Goal: Task Accomplishment & Management: Use online tool/utility

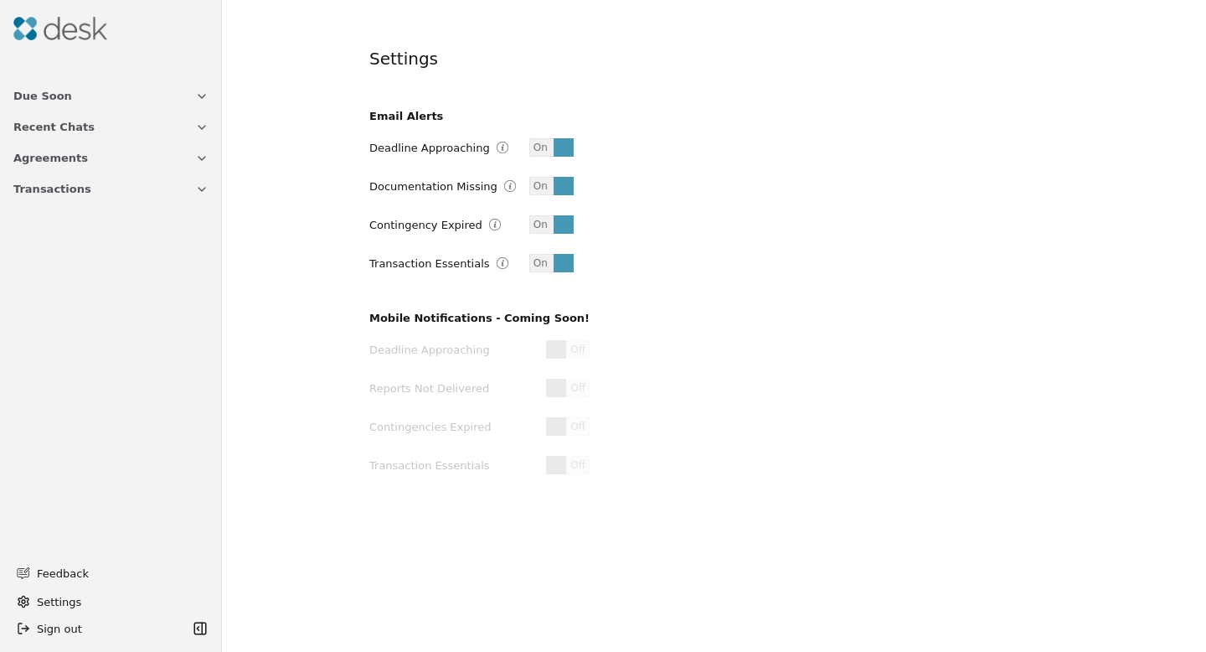
click at [64, 98] on button "Due Soon" at bounding box center [110, 95] width 215 height 31
click at [77, 244] on span "Agreements" at bounding box center [50, 243] width 75 height 18
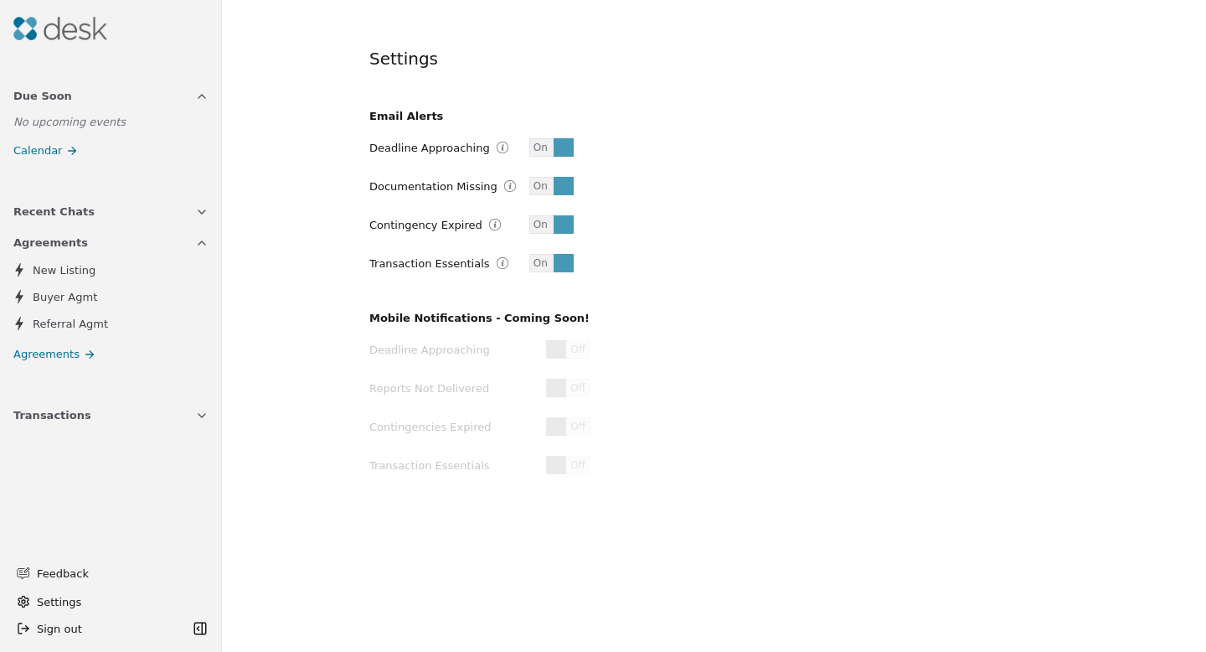
click at [56, 99] on span "Due Soon" at bounding box center [42, 96] width 59 height 18
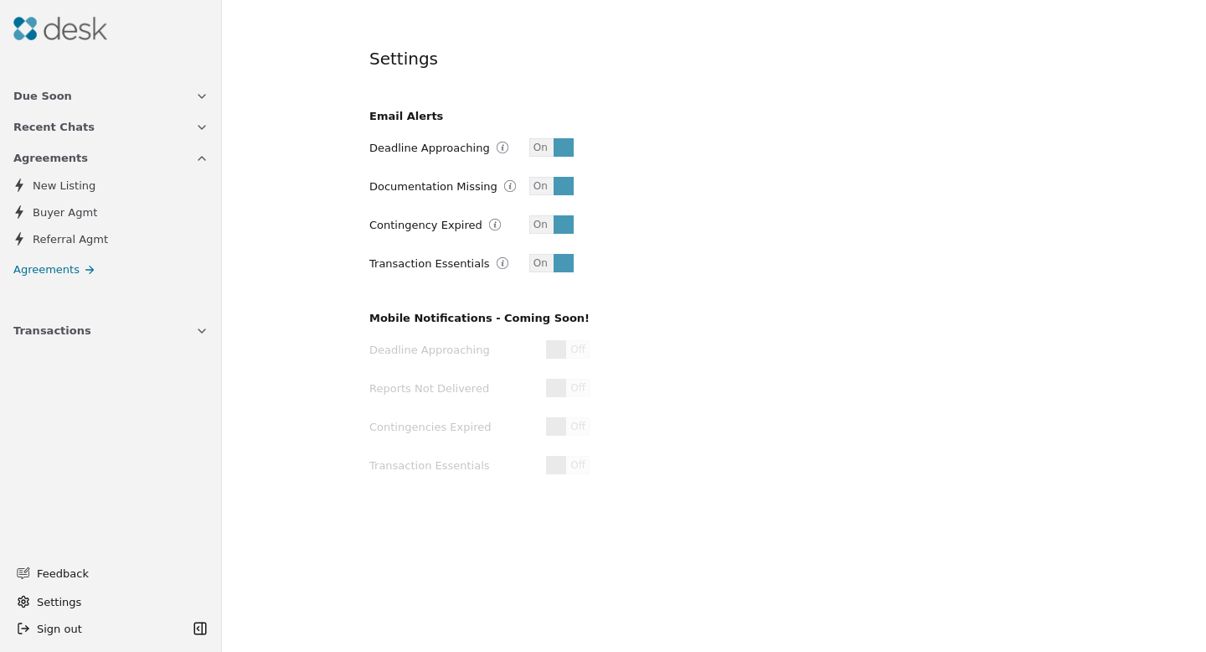
click at [70, 30] on img at bounding box center [60, 28] width 94 height 23
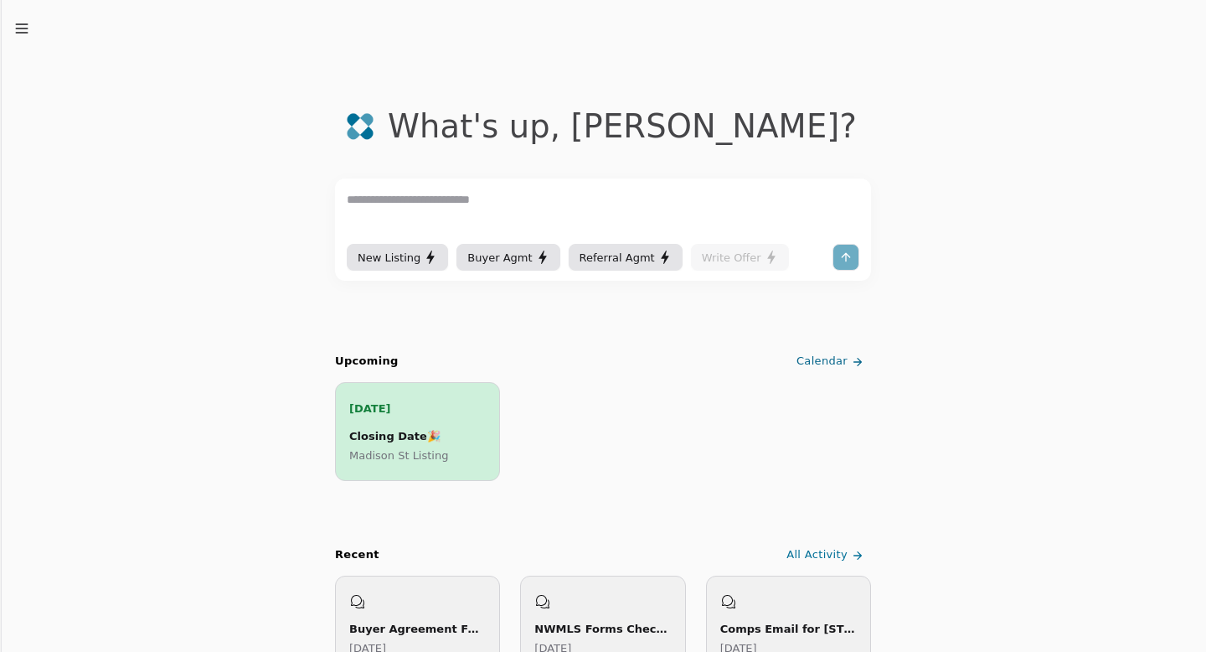
click at [392, 419] on div "[DATE] Closing Date 🎉 Madison St Listing" at bounding box center [417, 431] width 137 height 64
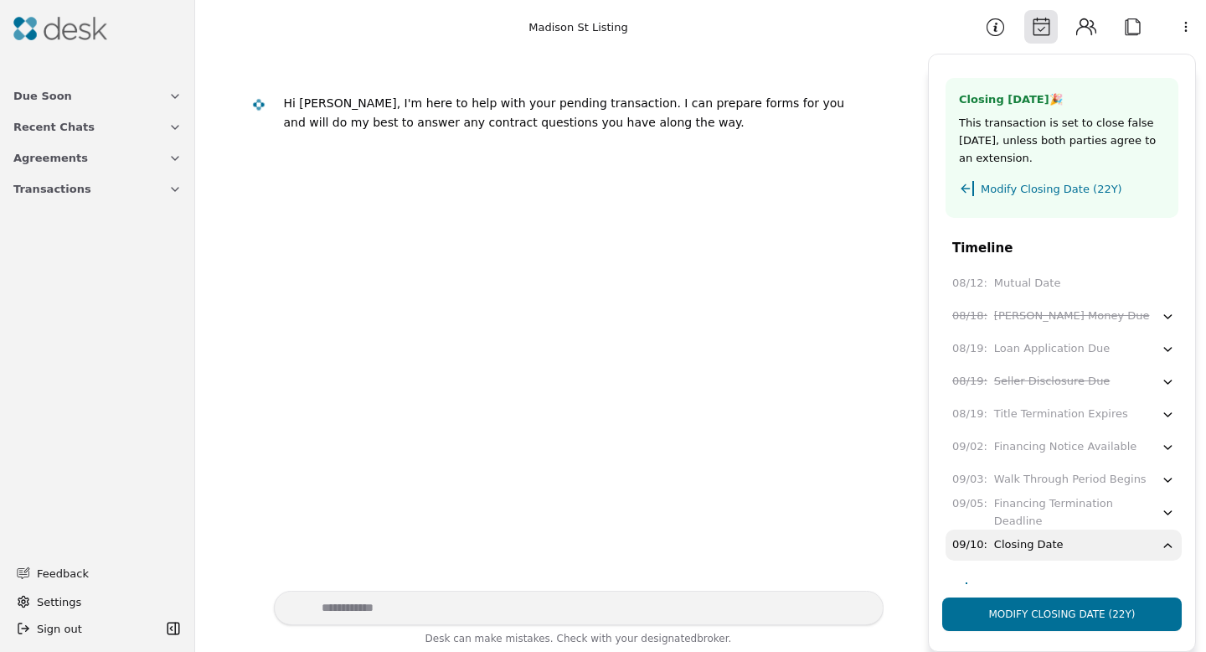
click at [540, 601] on textarea "Write your prompt here" at bounding box center [579, 607] width 610 height 34
paste textarea "**********"
type textarea "**********"
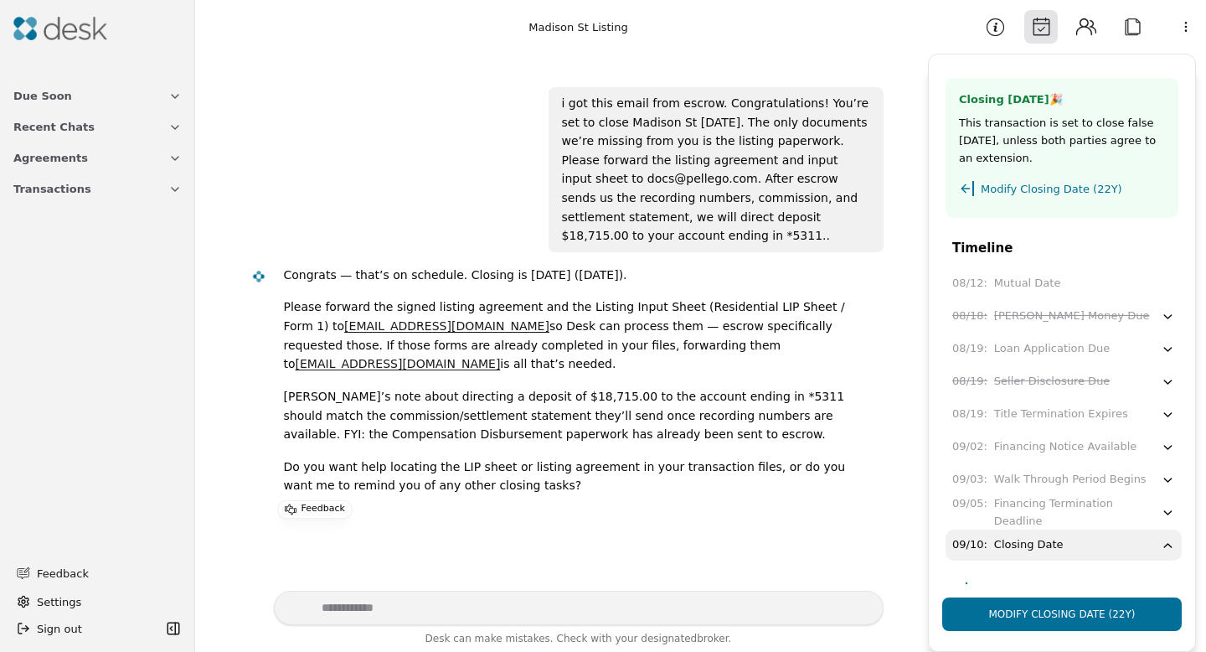
click at [519, 611] on textarea "Write your prompt here" at bounding box center [579, 607] width 610 height 34
type textarea "***"
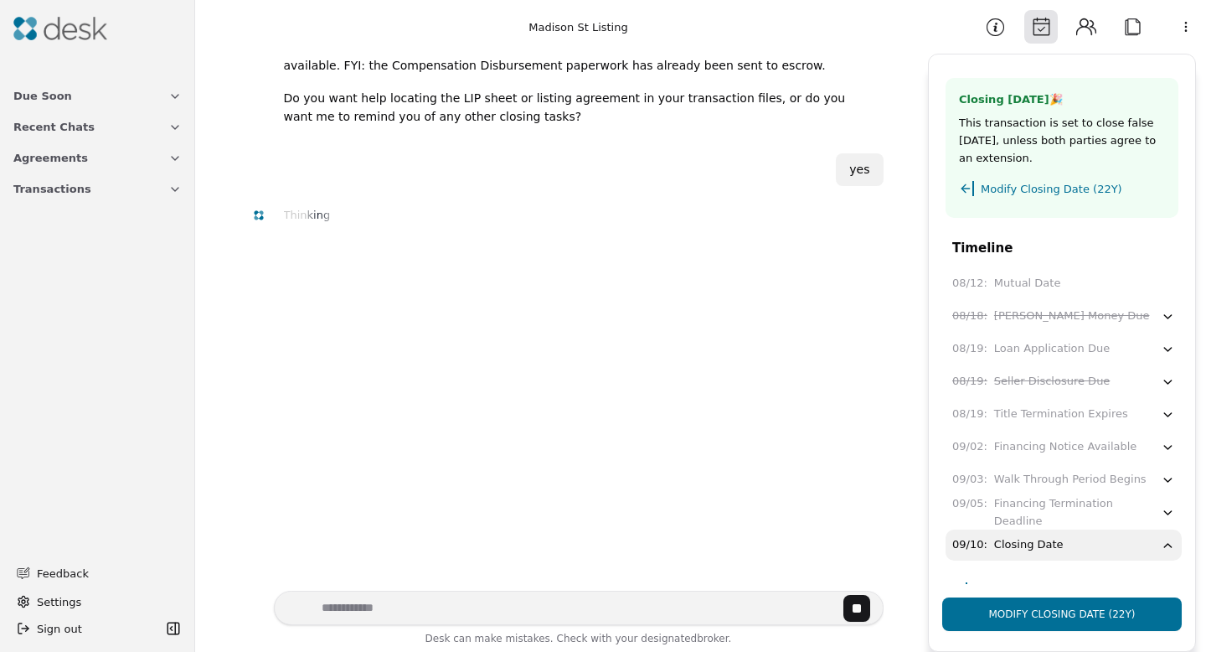
scroll to position [449, 0]
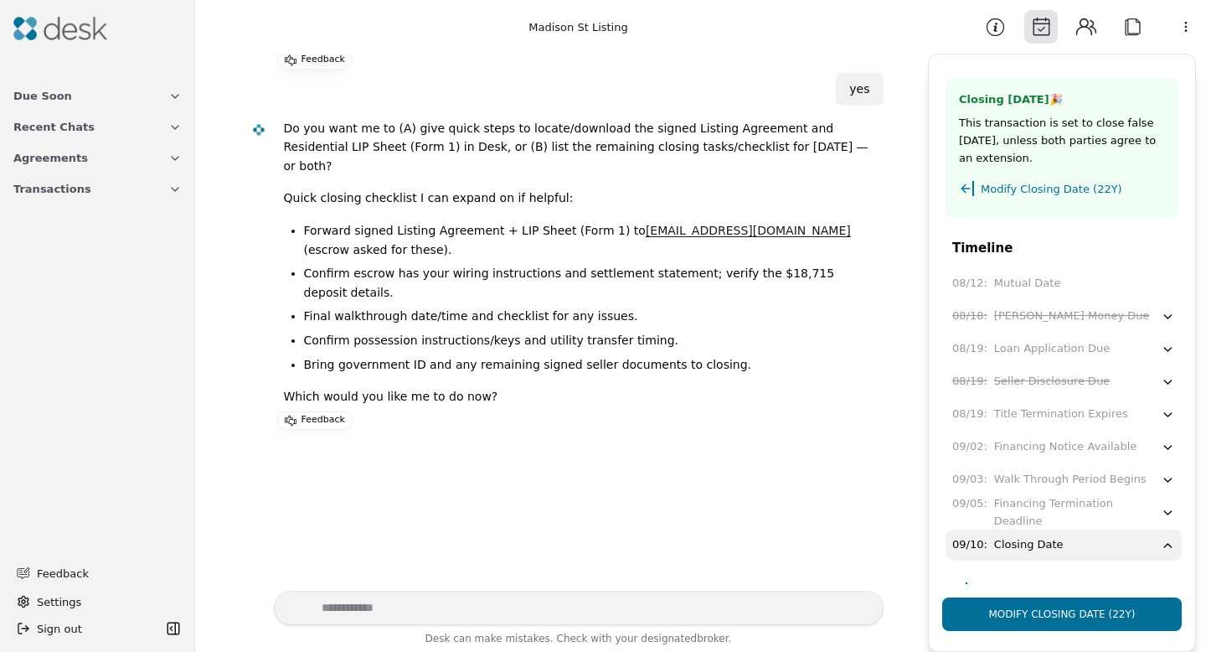
click at [371, 610] on textarea "Write your prompt here" at bounding box center [579, 607] width 610 height 34
type textarea "**********"
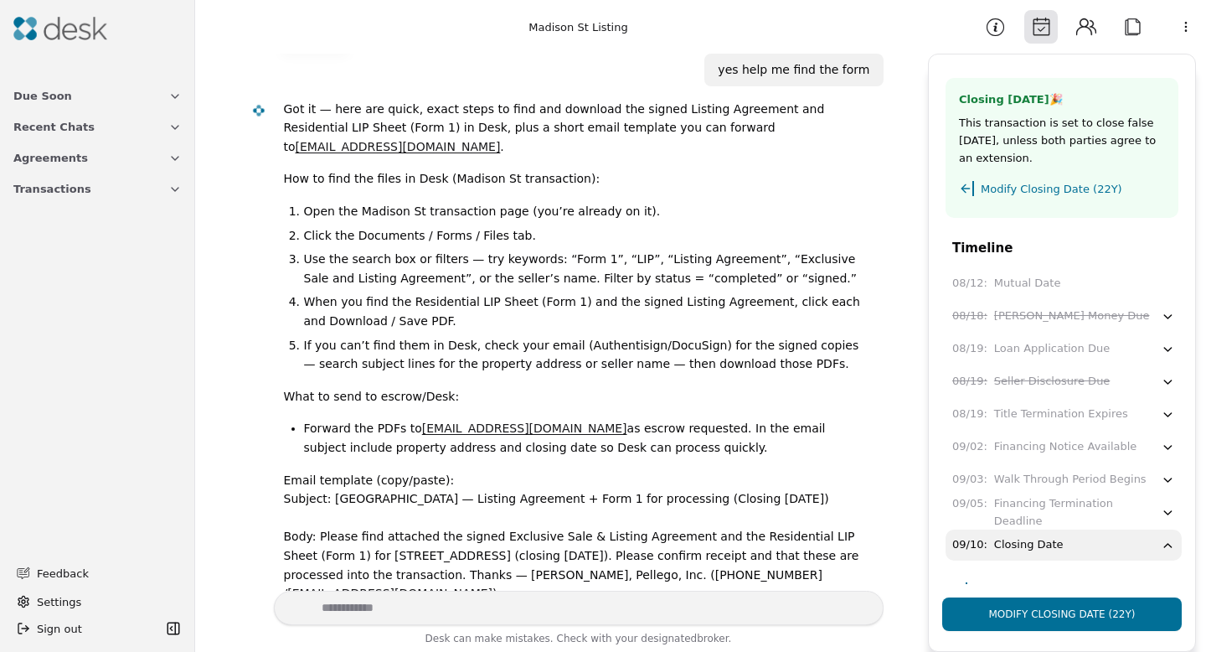
scroll to position [834, 0]
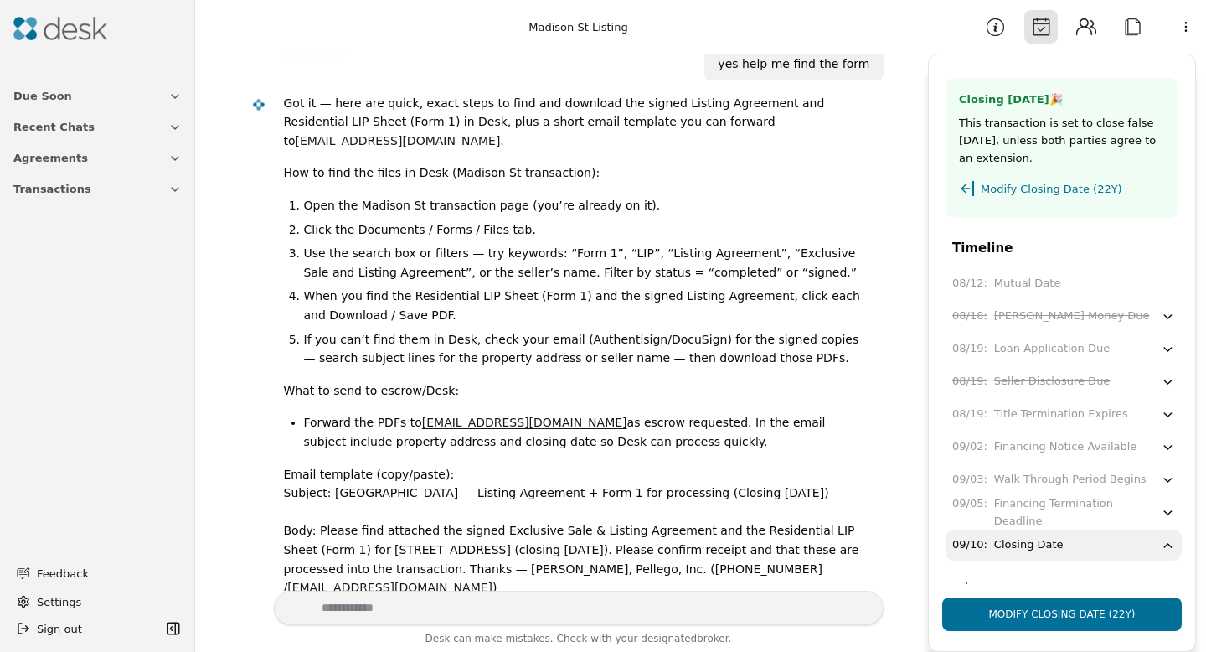
click at [499, 608] on textarea "Write your prompt here" at bounding box center [579, 607] width 610 height 34
type textarea "**********"
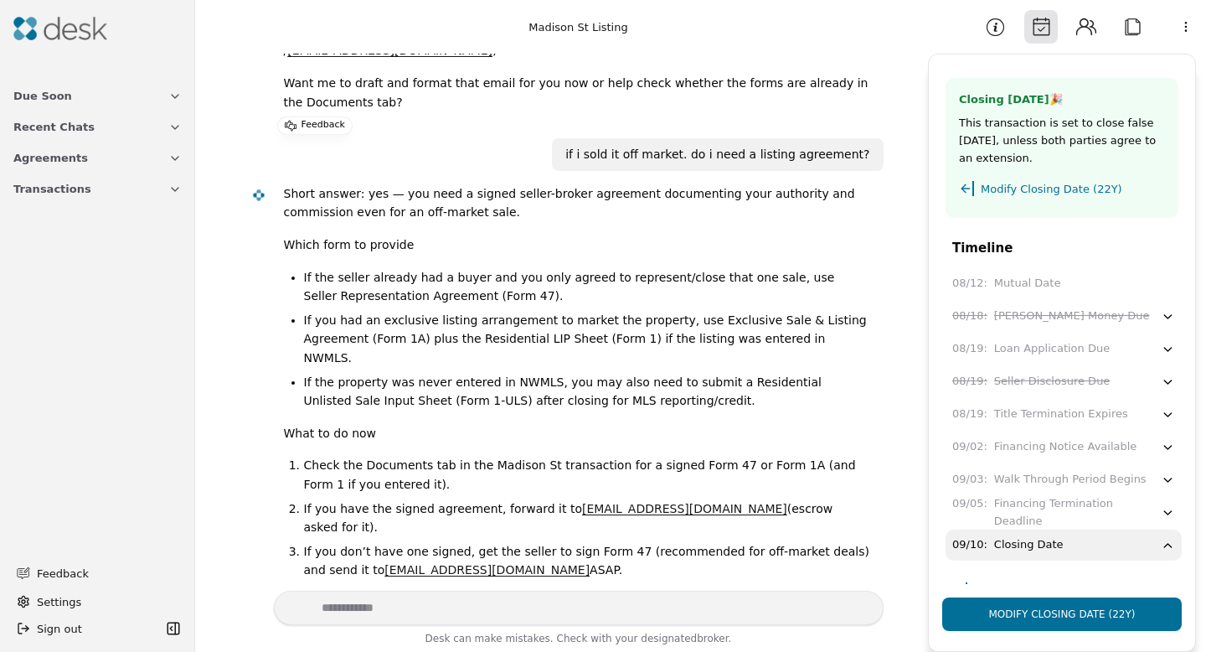
scroll to position [1376, 0]
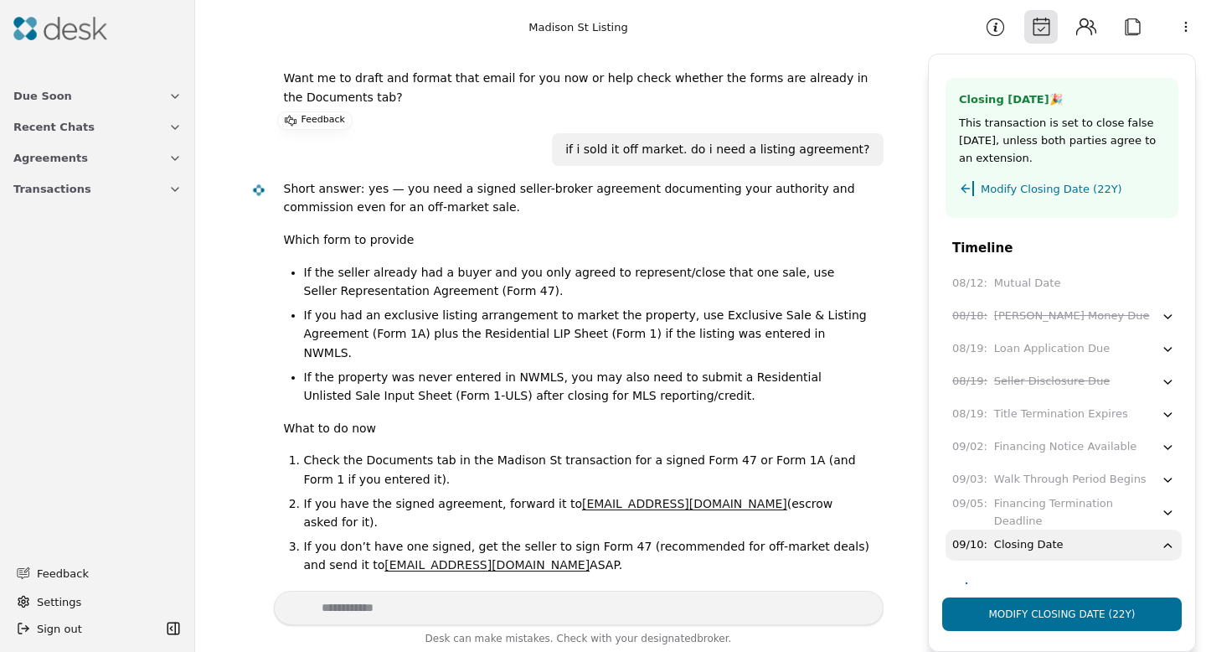
click at [34, 33] on img at bounding box center [60, 28] width 94 height 23
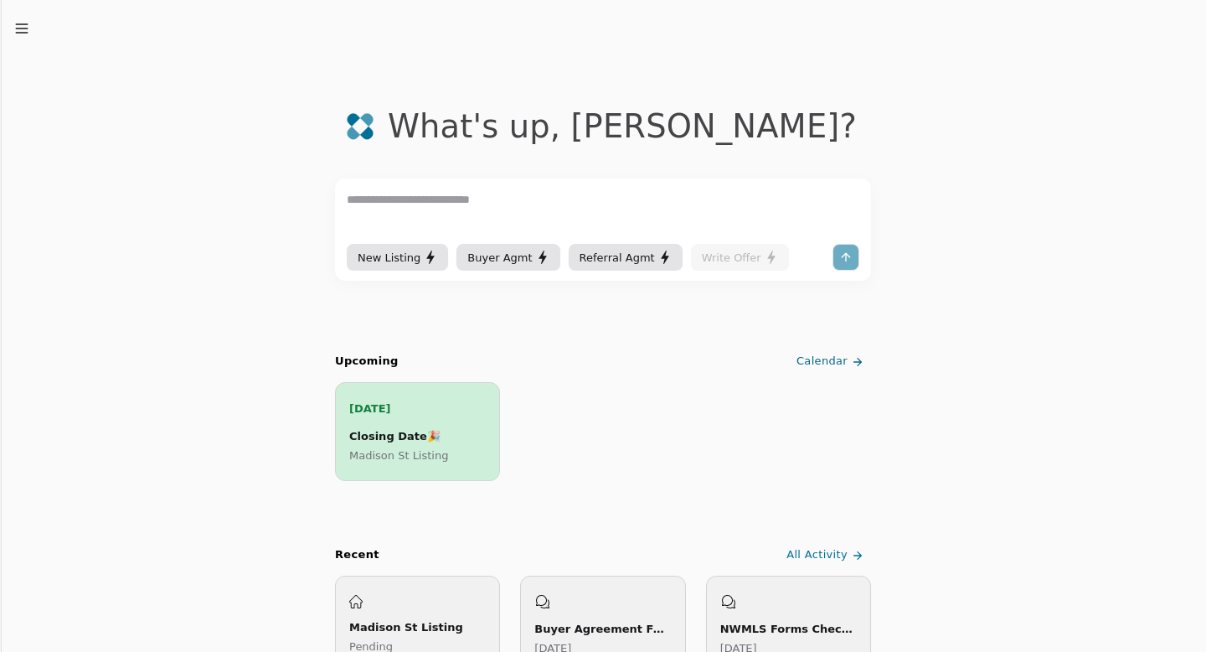
click at [23, 30] on icon "button" at bounding box center [21, 28] width 17 height 17
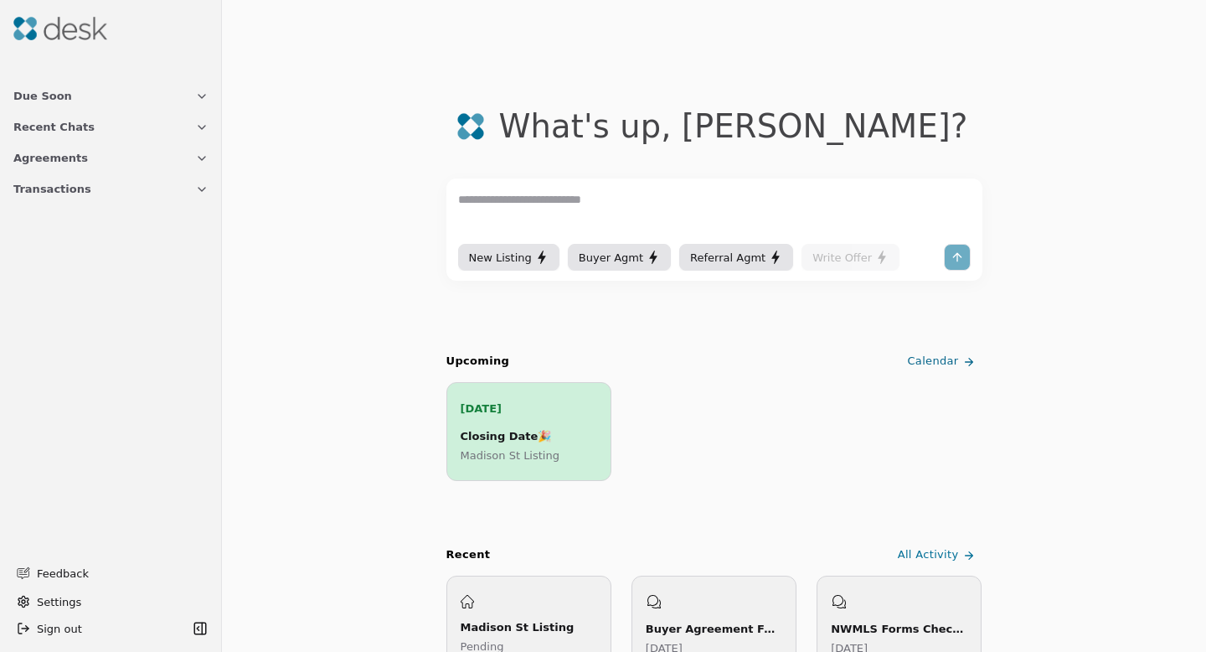
click at [54, 189] on span "Transactions" at bounding box center [52, 189] width 78 height 18
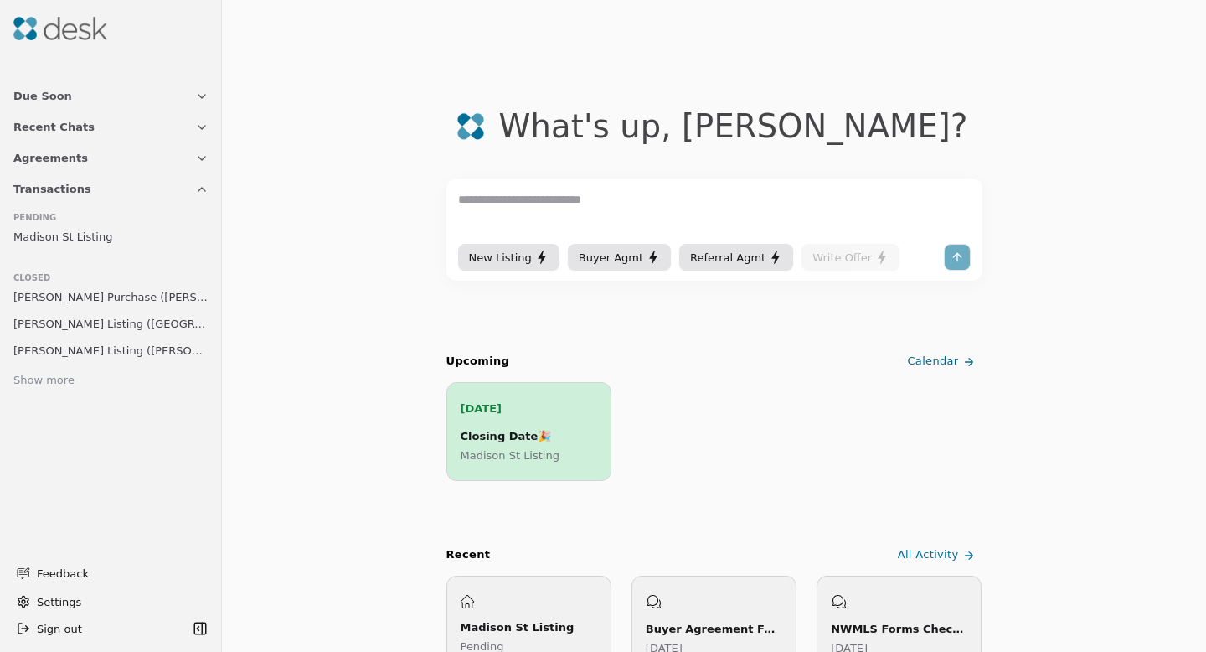
click at [47, 382] on div "Show more" at bounding box center [43, 381] width 61 height 18
click at [79, 193] on span "Transactions" at bounding box center [52, 189] width 78 height 18
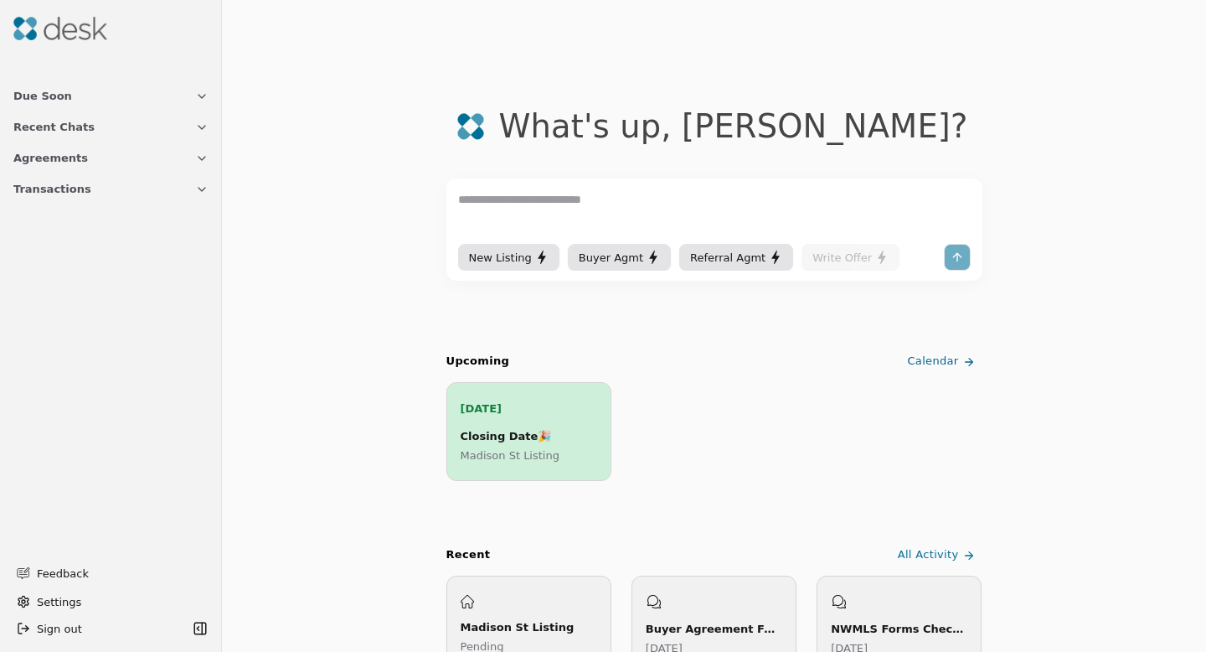
click at [78, 161] on button "Agreements" at bounding box center [110, 157] width 215 height 31
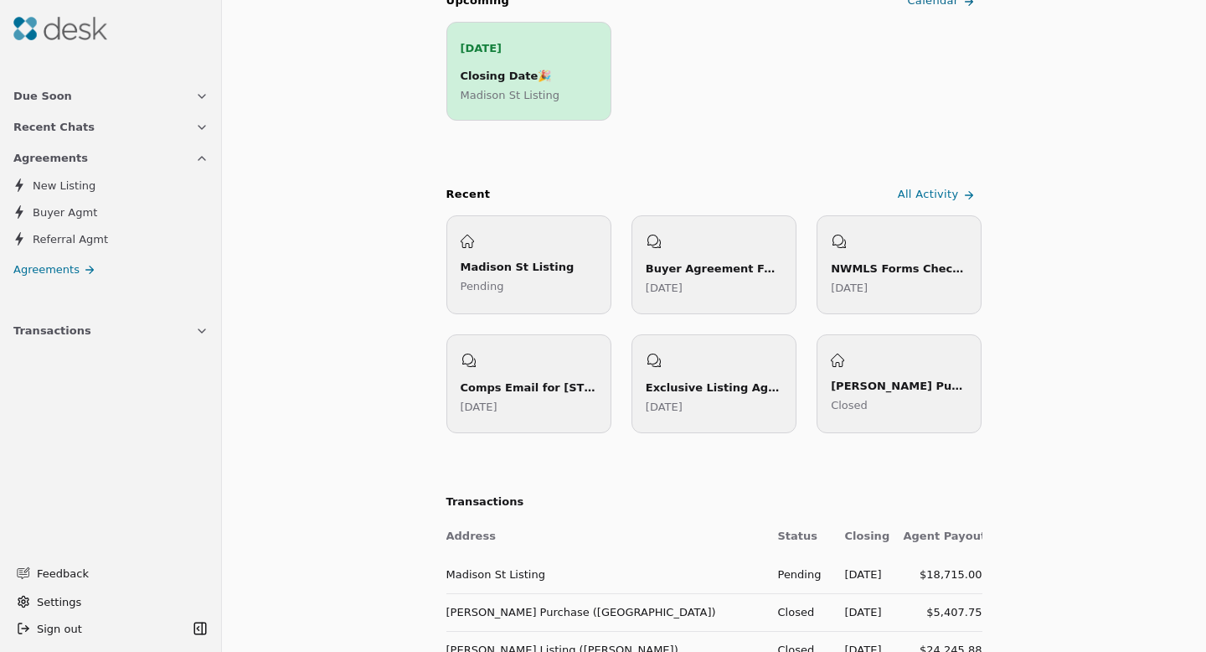
scroll to position [362, 0]
click at [697, 258] on div "Buyer Agreement Form Preparation" at bounding box center [714, 267] width 137 height 18
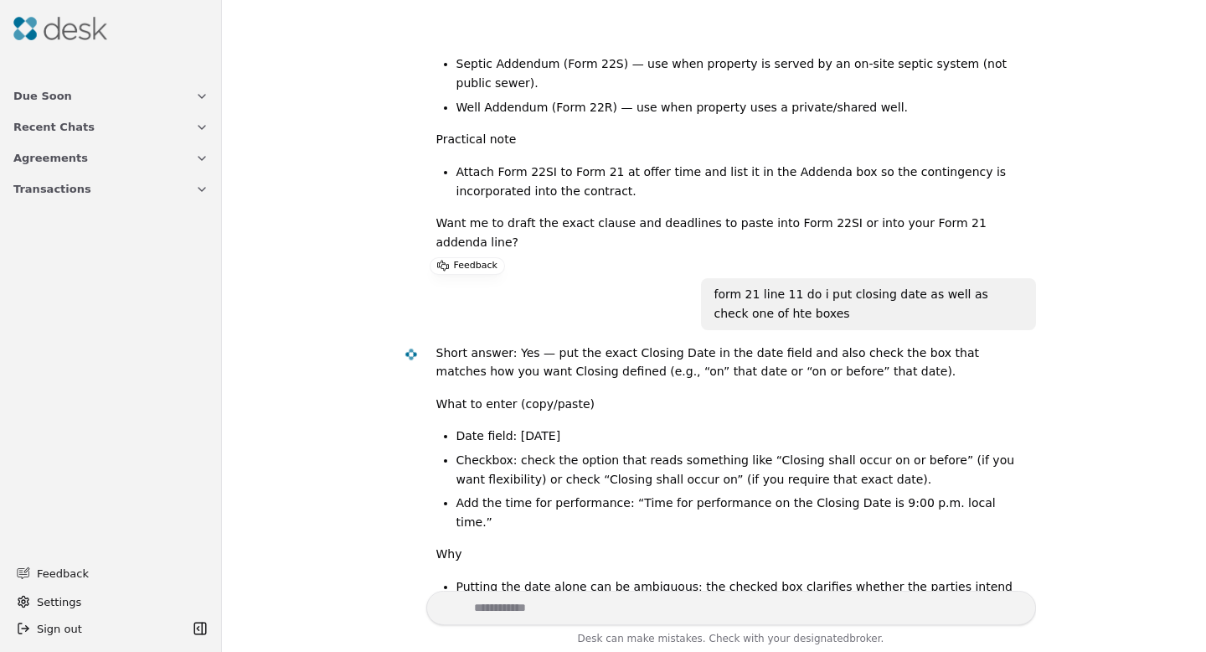
scroll to position [27181, 0]
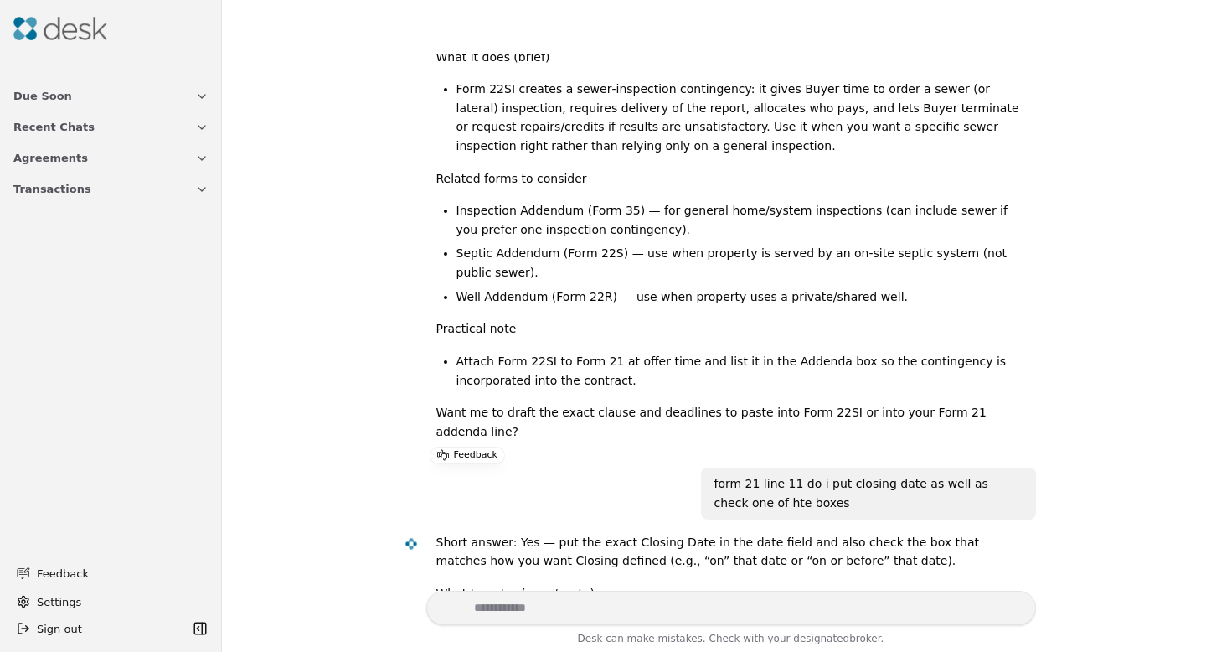
click at [55, 39] on img at bounding box center [60, 28] width 94 height 23
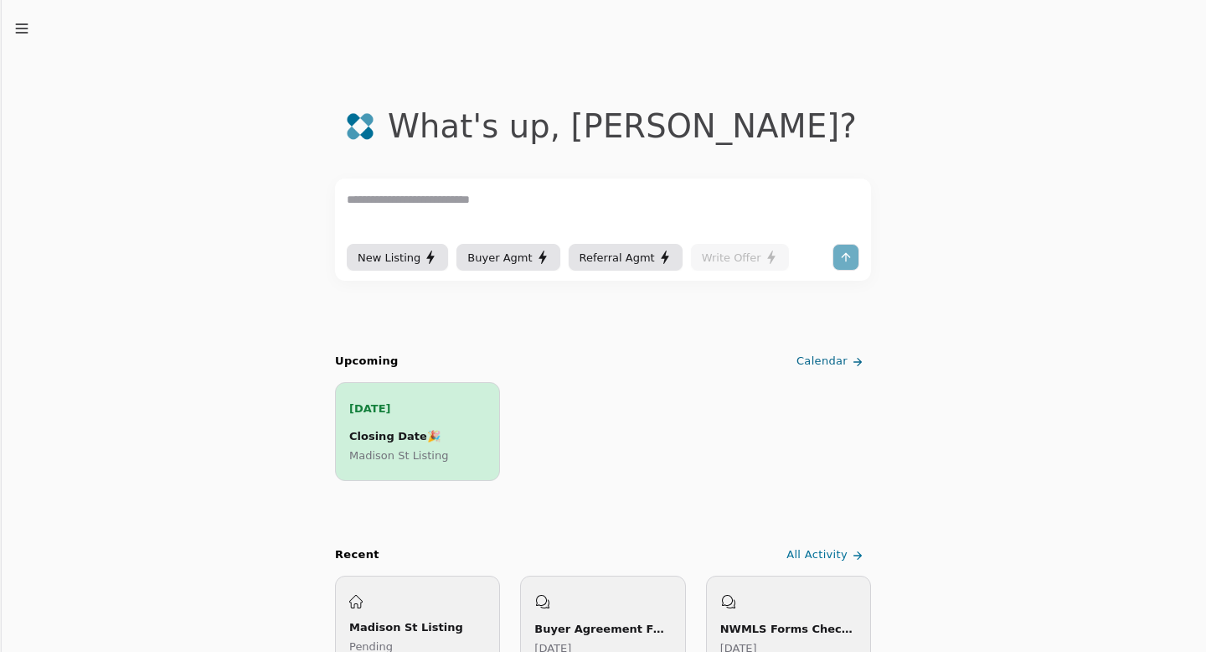
click at [843, 361] on span "Calendar" at bounding box center [821, 362] width 51 height 18
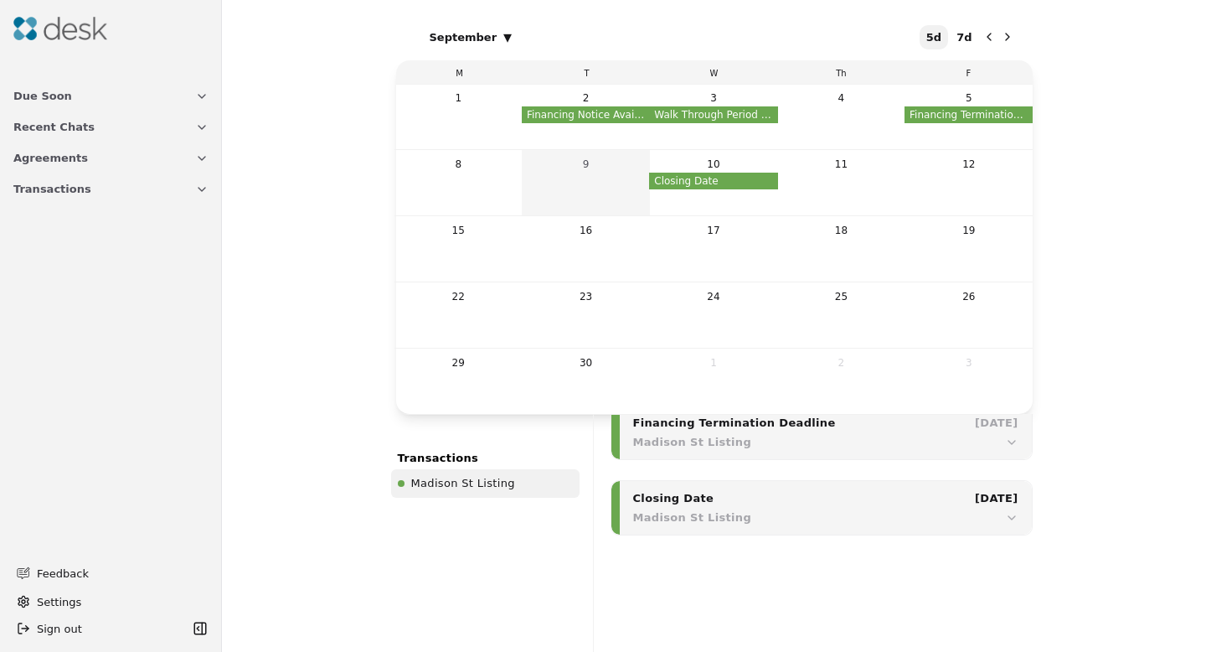
scroll to position [553, 0]
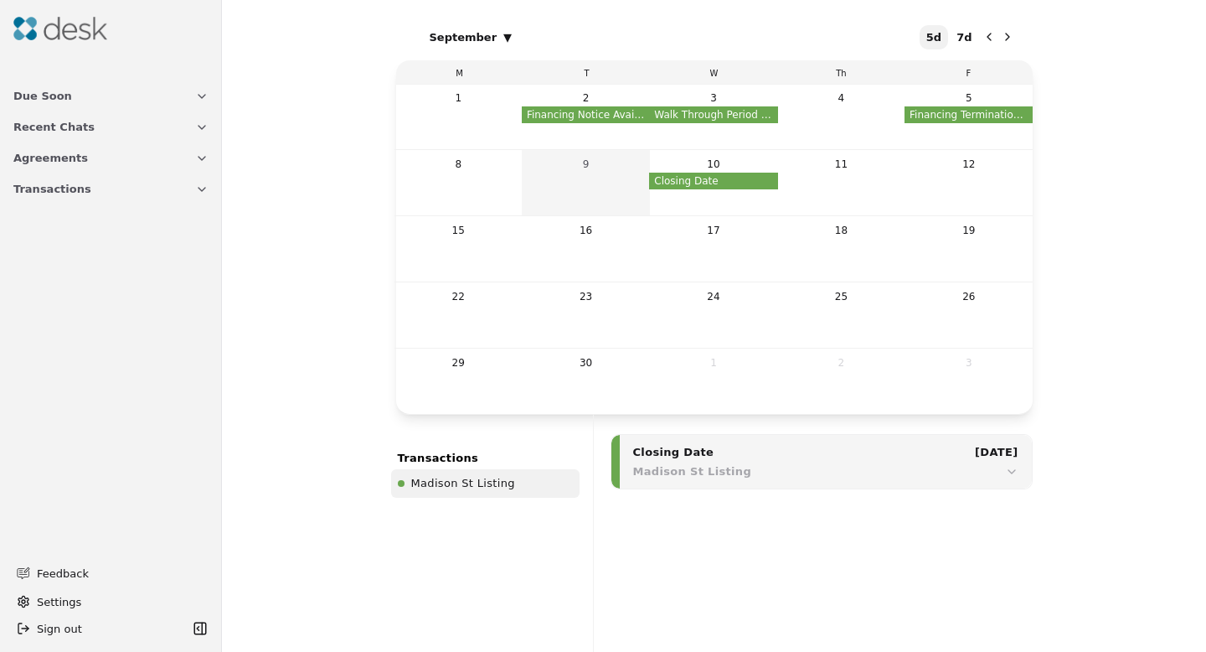
click at [72, 95] on button "Due Soon" at bounding box center [110, 95] width 215 height 31
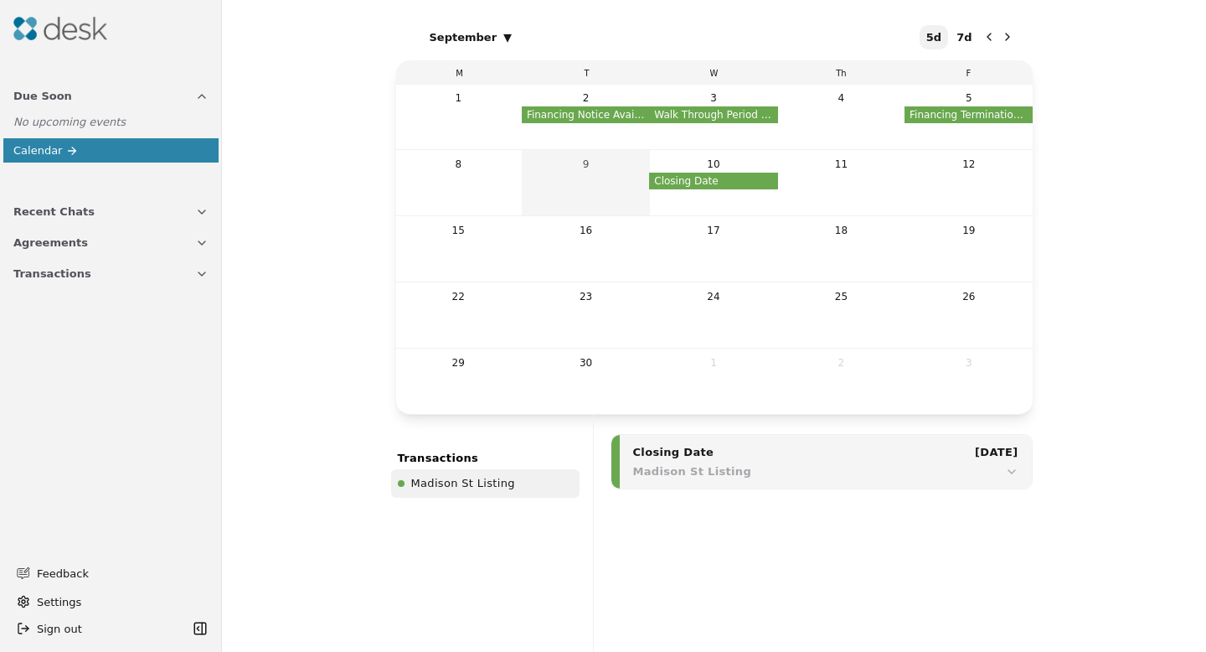
click at [70, 237] on span "Agreements" at bounding box center [50, 243] width 75 height 18
click at [76, 291] on span "Buyer Agmt" at bounding box center [65, 297] width 64 height 18
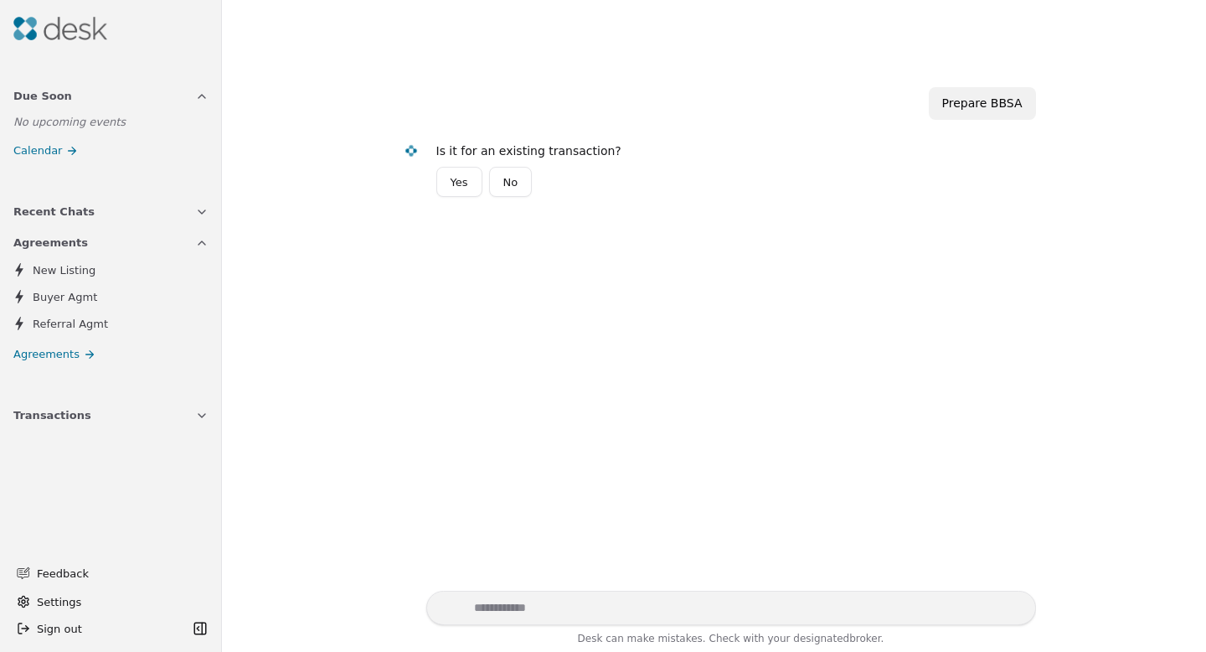
click at [454, 182] on button "Yes" at bounding box center [459, 182] width 46 height 30
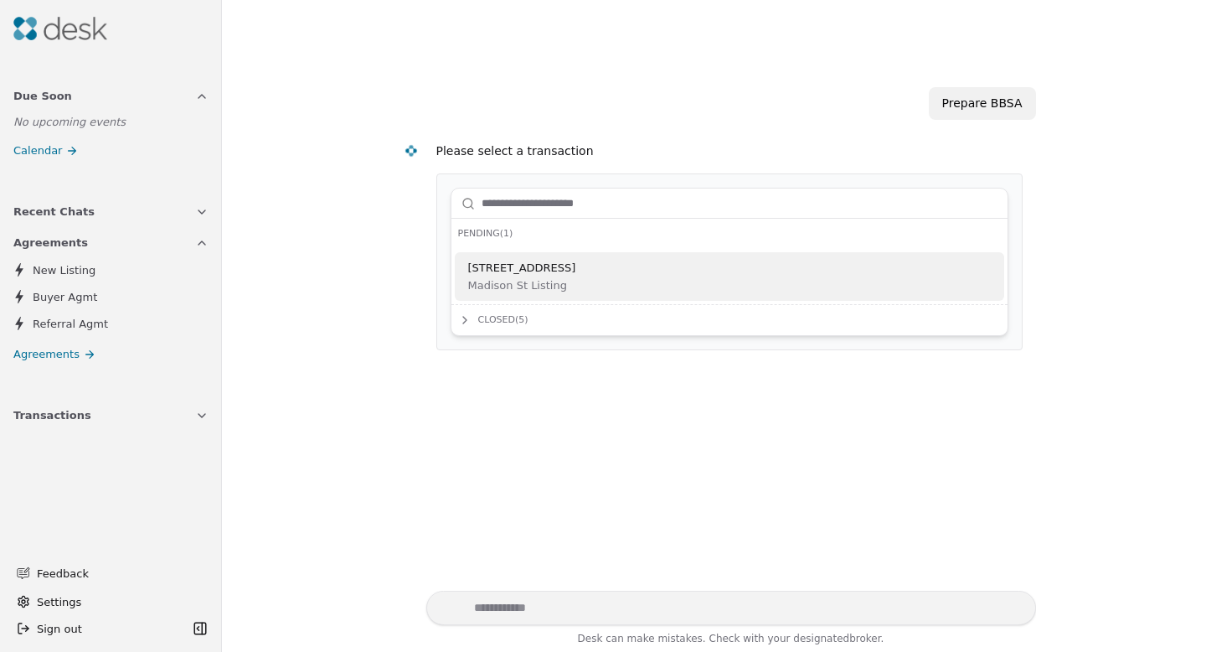
click at [75, 300] on span "Buyer Agmt" at bounding box center [65, 297] width 64 height 18
